Goal: Transaction & Acquisition: Purchase product/service

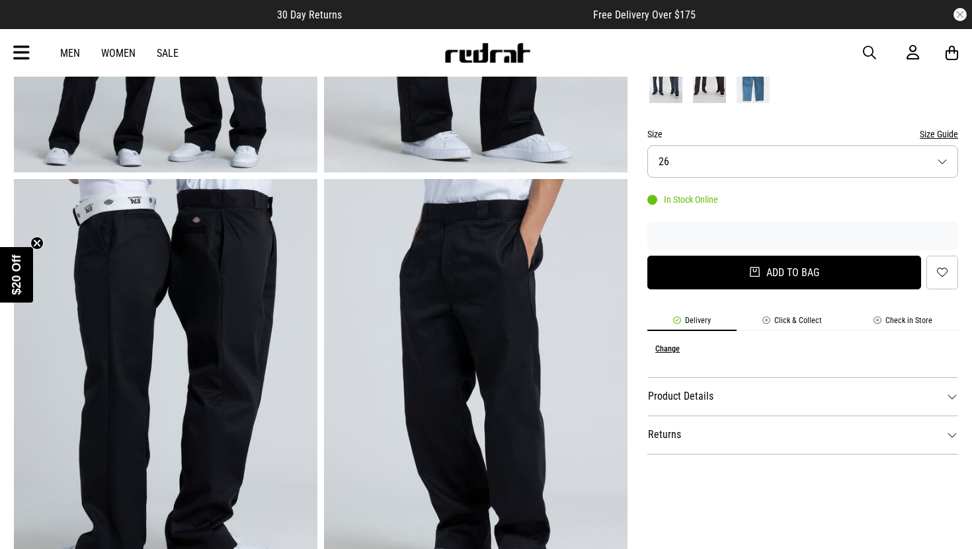
scroll to position [325, 0]
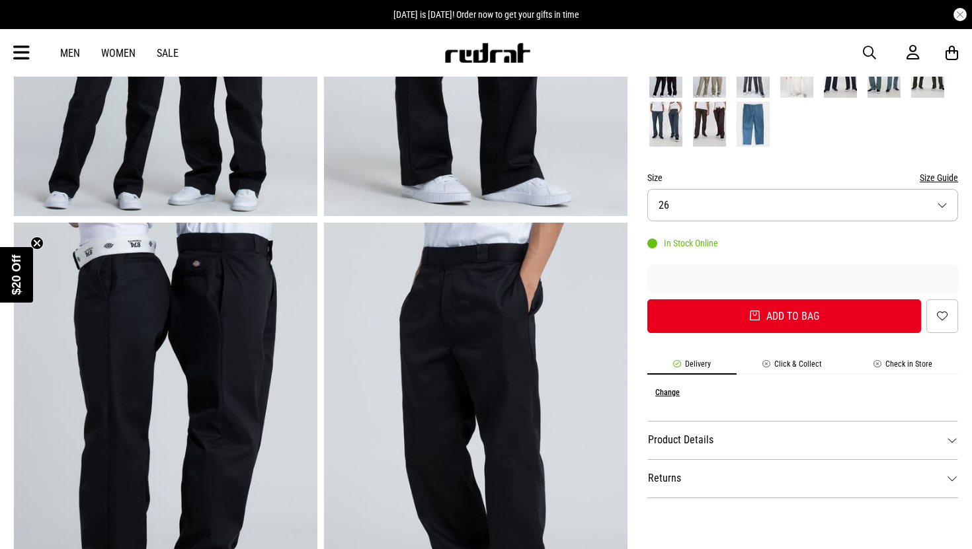
click at [733, 185] on div "Size Size Guide" at bounding box center [802, 178] width 311 height 16
click at [728, 201] on button "Size 26" at bounding box center [802, 205] width 311 height 32
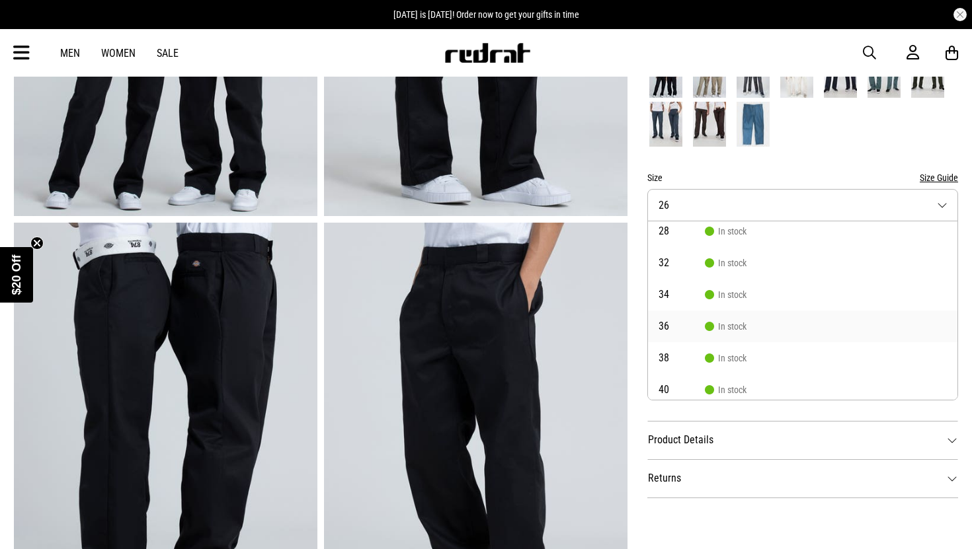
scroll to position [42, 0]
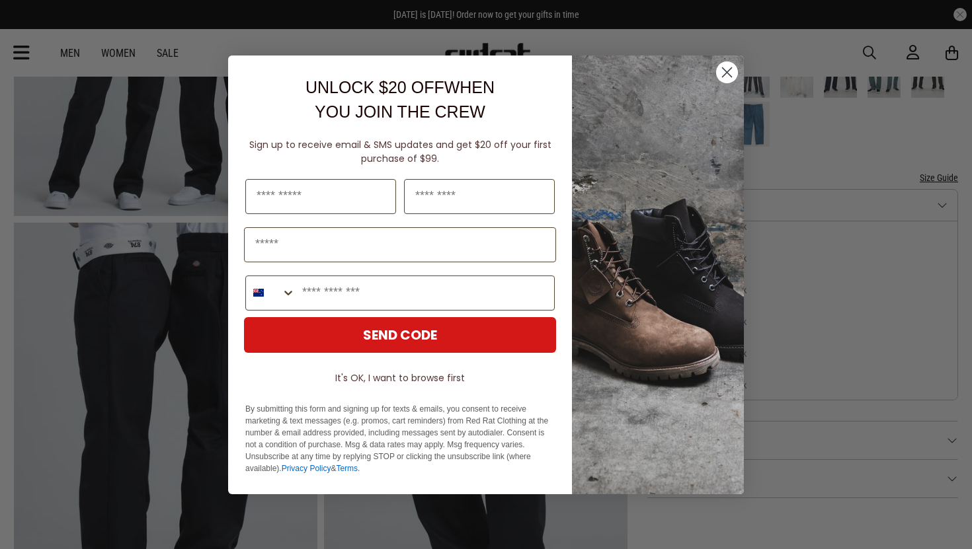
click at [717, 291] on img "POPUP Form" at bounding box center [658, 275] width 172 height 439
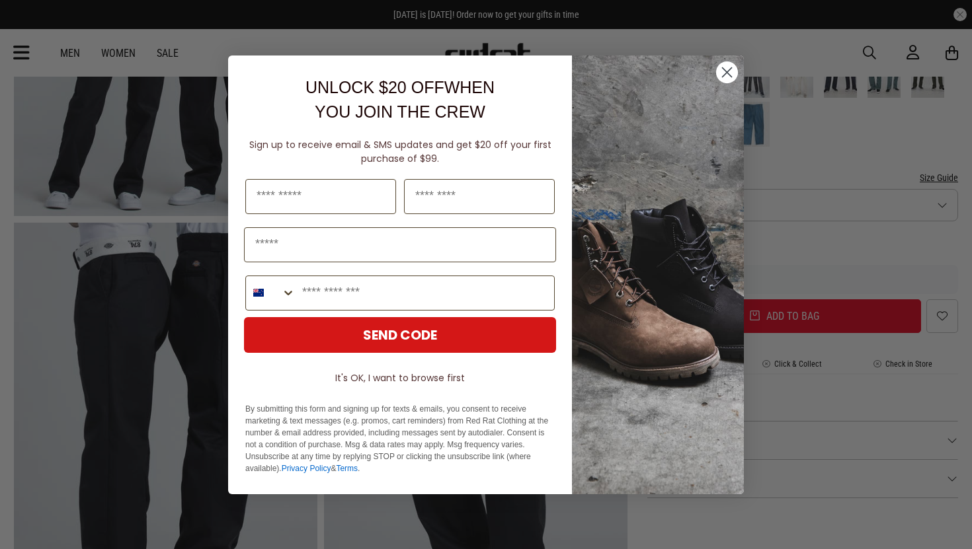
click at [722, 86] on img "POPUP Form" at bounding box center [658, 275] width 172 height 439
click at [724, 73] on icon "Close dialog" at bounding box center [726, 71] width 9 height 9
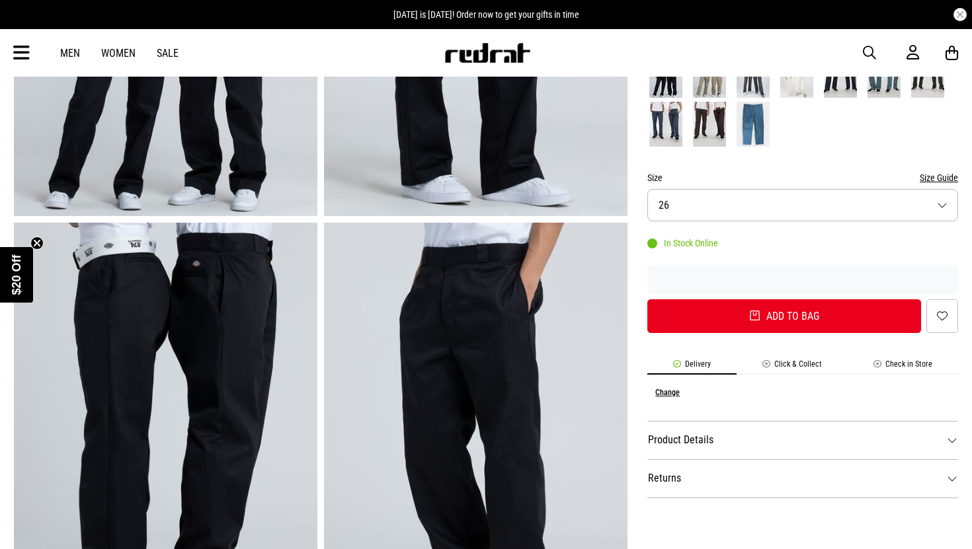
click at [703, 211] on button "Size 26" at bounding box center [802, 205] width 311 height 32
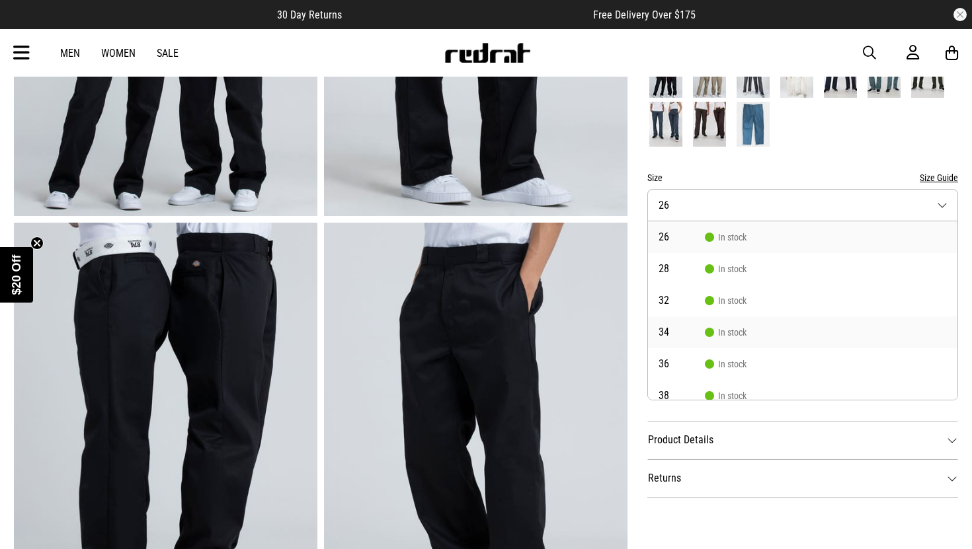
click at [701, 326] on li "34 In stock" at bounding box center [802, 333] width 309 height 32
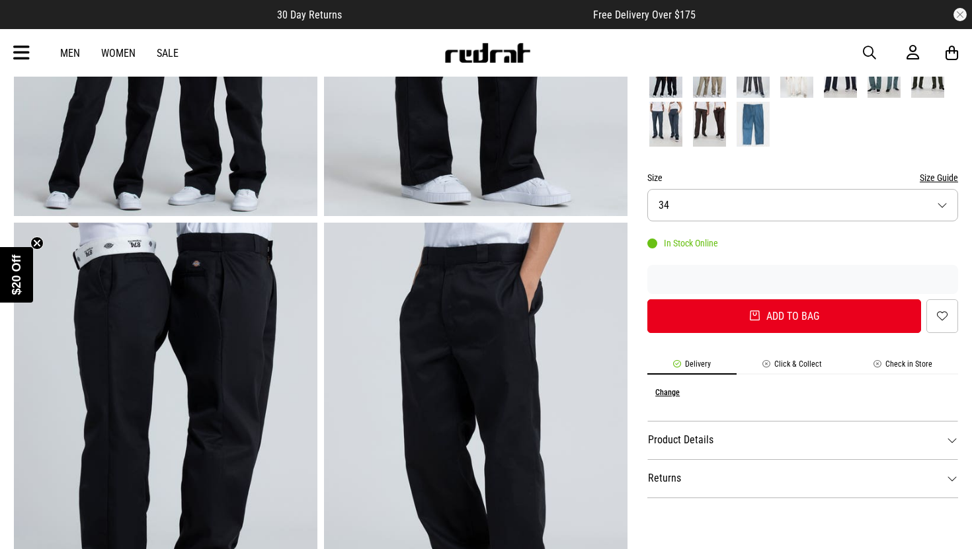
click at [752, 441] on dt "Product Details" at bounding box center [802, 440] width 311 height 38
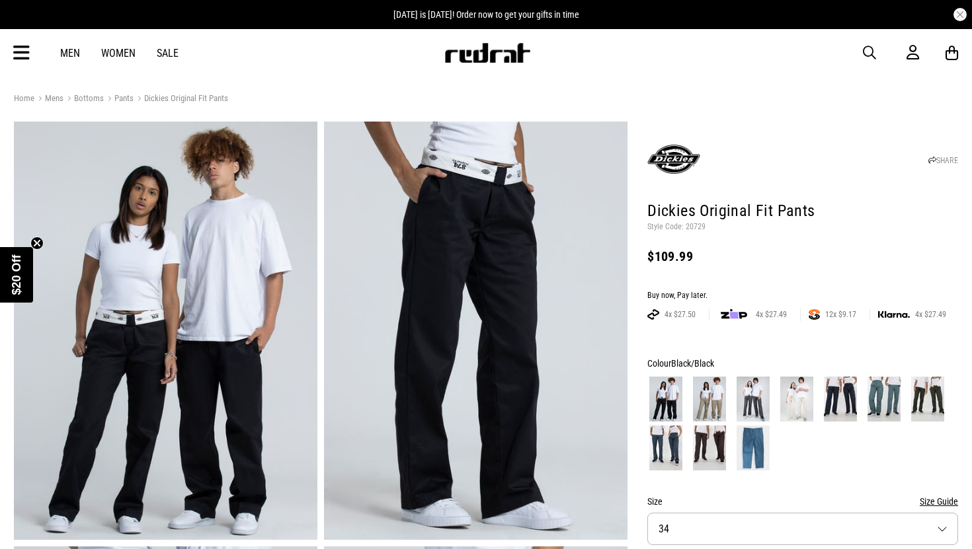
scroll to position [0, 0]
